Goal: Information Seeking & Learning: Learn about a topic

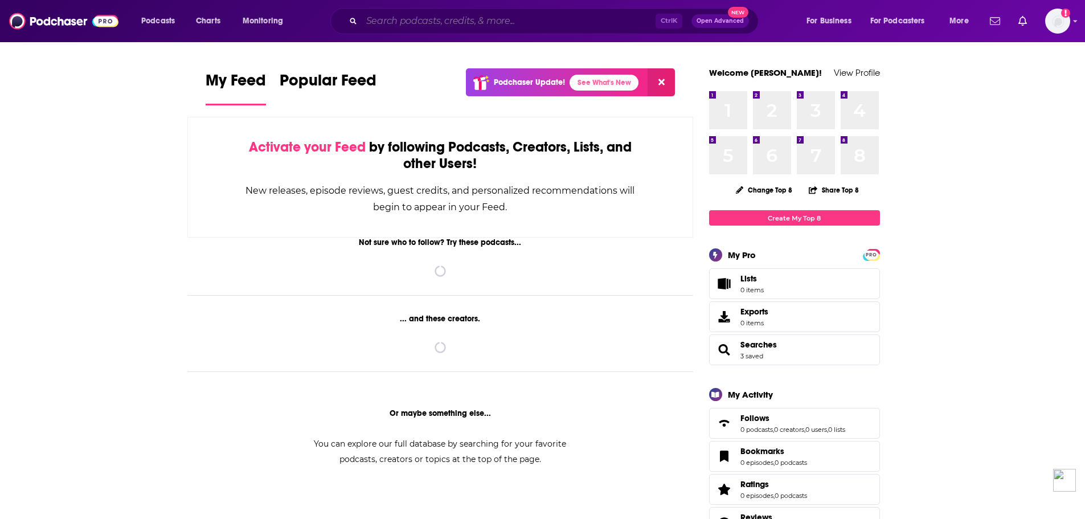
click at [468, 17] on input "Search podcasts, credits, & more..." at bounding box center [509, 21] width 294 height 18
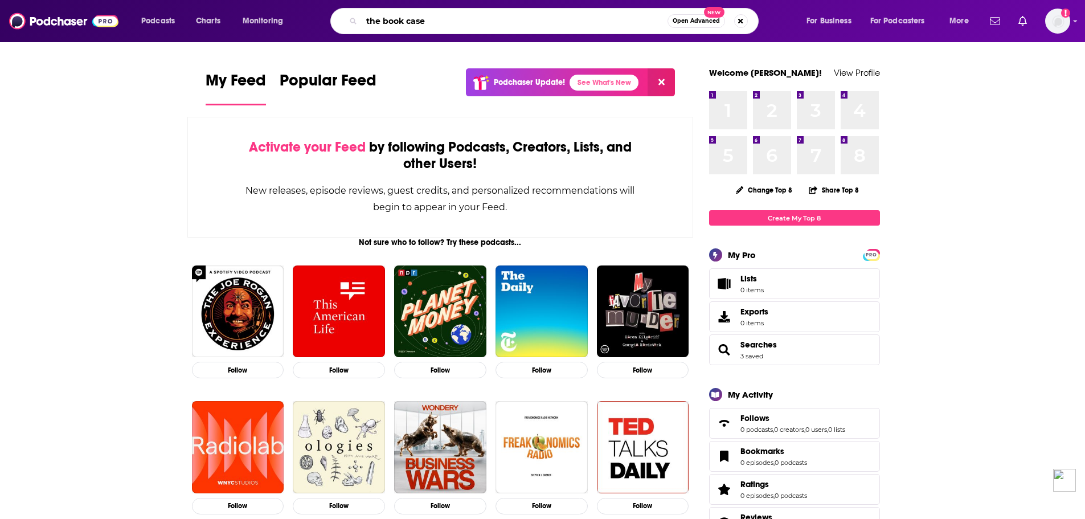
type input "the book case"
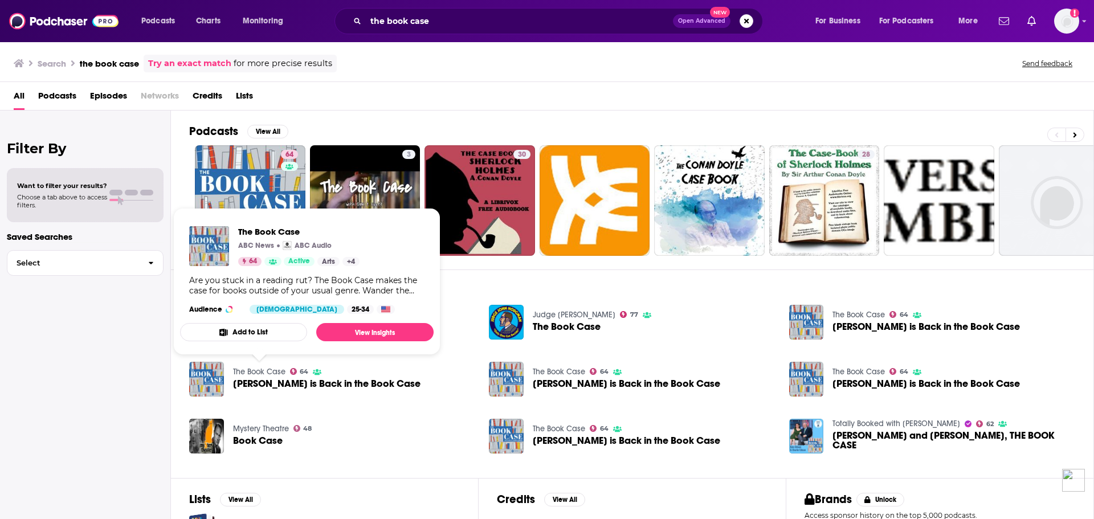
click at [253, 371] on link "The Book Case" at bounding box center [259, 372] width 52 height 10
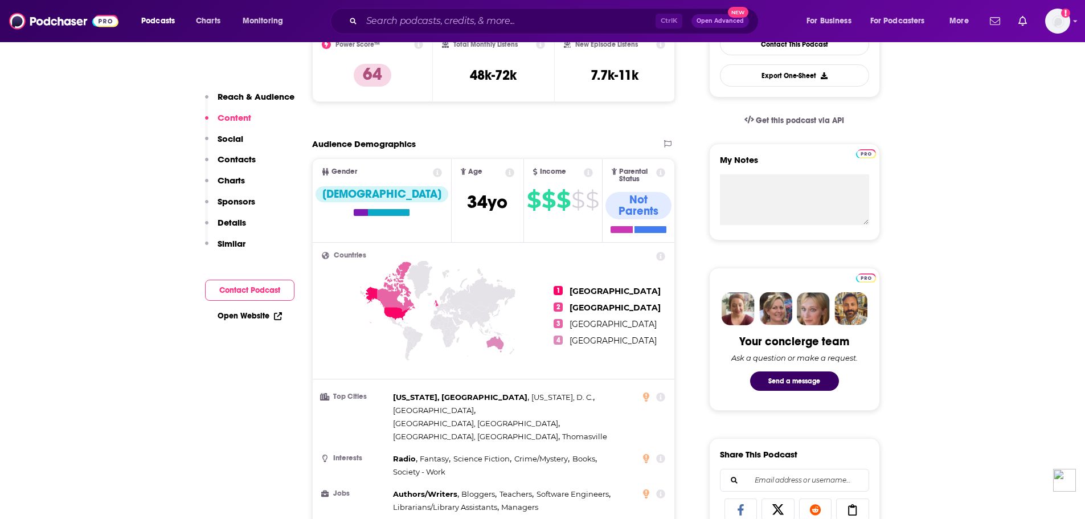
scroll to position [228, 0]
